Goal: Information Seeking & Learning: Learn about a topic

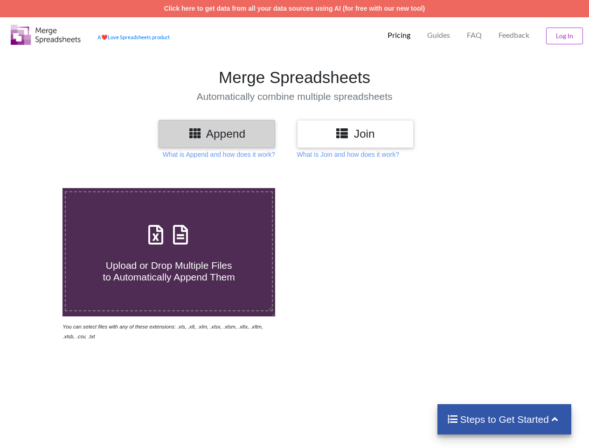
click at [46, 35] on img at bounding box center [46, 35] width 70 height 20
click at [398, 35] on p "Pricing" at bounding box center [399, 35] width 23 height 10
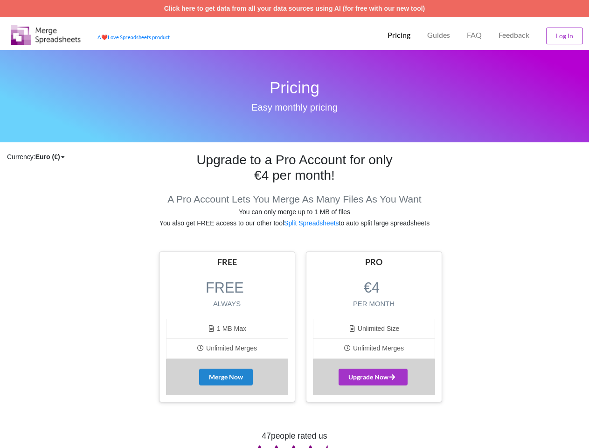
click at [438, 35] on p "Guides" at bounding box center [438, 35] width 23 height 10
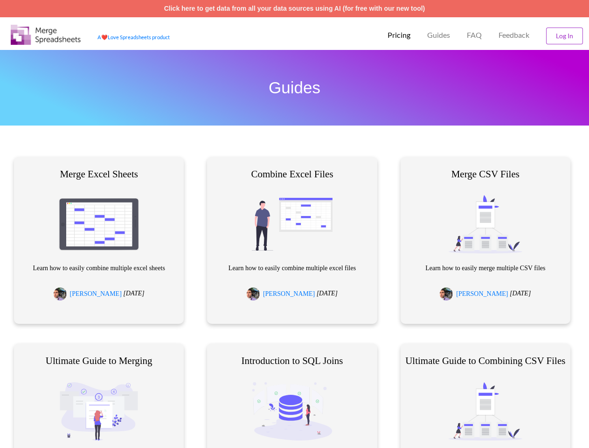
click at [474, 35] on p "FAQ" at bounding box center [474, 35] width 15 height 10
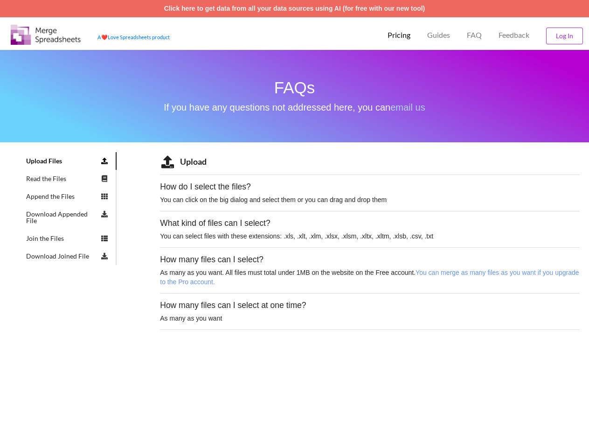
click at [514, 35] on span "Feedback" at bounding box center [514, 34] width 31 height 7
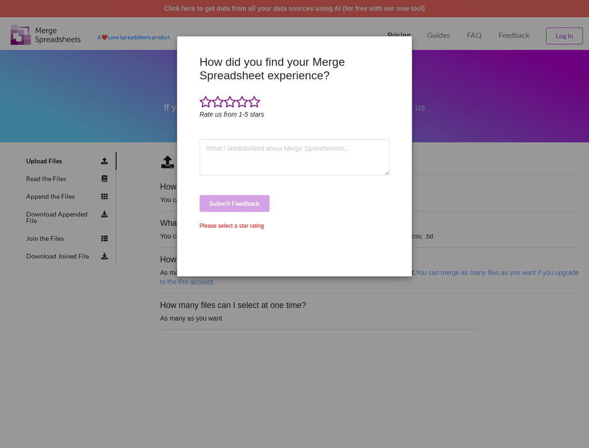
click at [564, 36] on div "How did you find your Merge Spreadsheet experience? Rate us from 1-5 stars Subm…" at bounding box center [294, 224] width 589 height 448
click at [217, 133] on div "How did you find your Merge Spreadsheet experience? Rate us from 1-5 stars Subm…" at bounding box center [294, 162] width 195 height 214
click at [195, 132] on div at bounding box center [188, 162] width 20 height 214
click at [355, 133] on div "How did you find your Merge Spreadsheet experience? Rate us from 1-5 stars Subm…" at bounding box center [294, 162] width 195 height 214
click at [343, 132] on div "How did you find your Merge Spreadsheet experience? Rate us from 1-5 stars Subm…" at bounding box center [294, 162] width 195 height 214
